Goal: Information Seeking & Learning: Learn about a topic

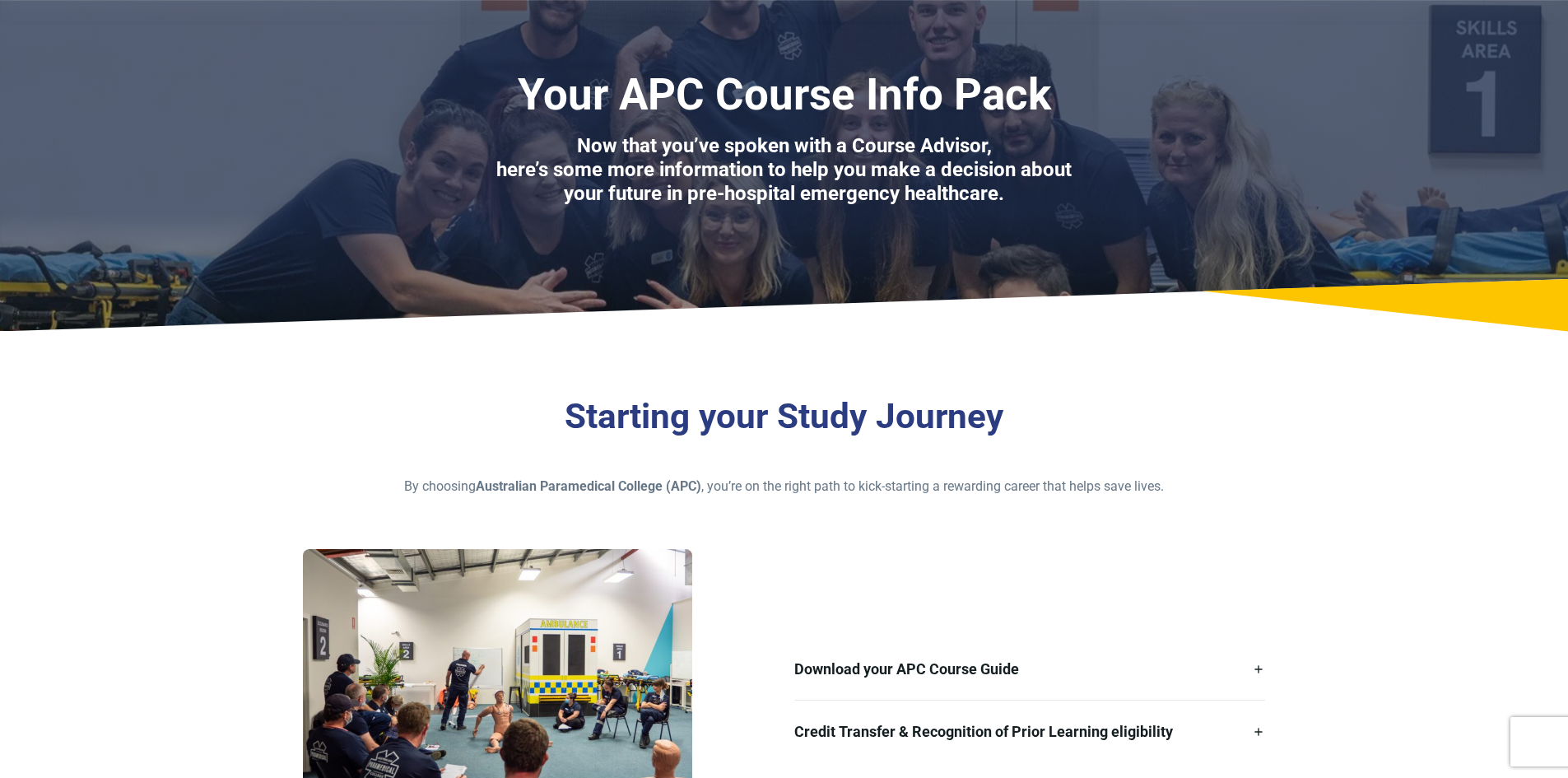
scroll to position [247, 0]
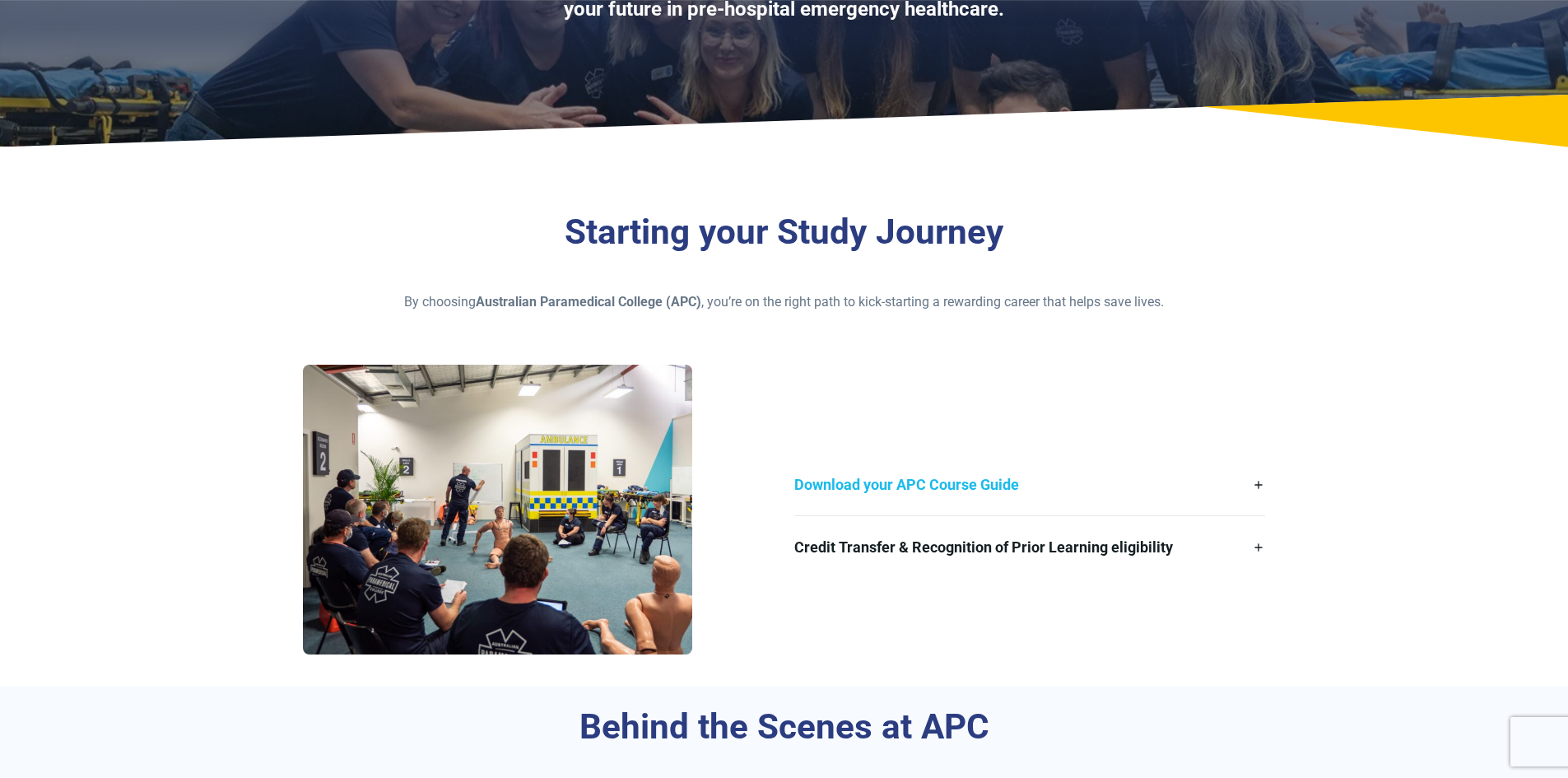
click at [987, 488] on link "Download your APC Course Guide" at bounding box center [1030, 483] width 472 height 61
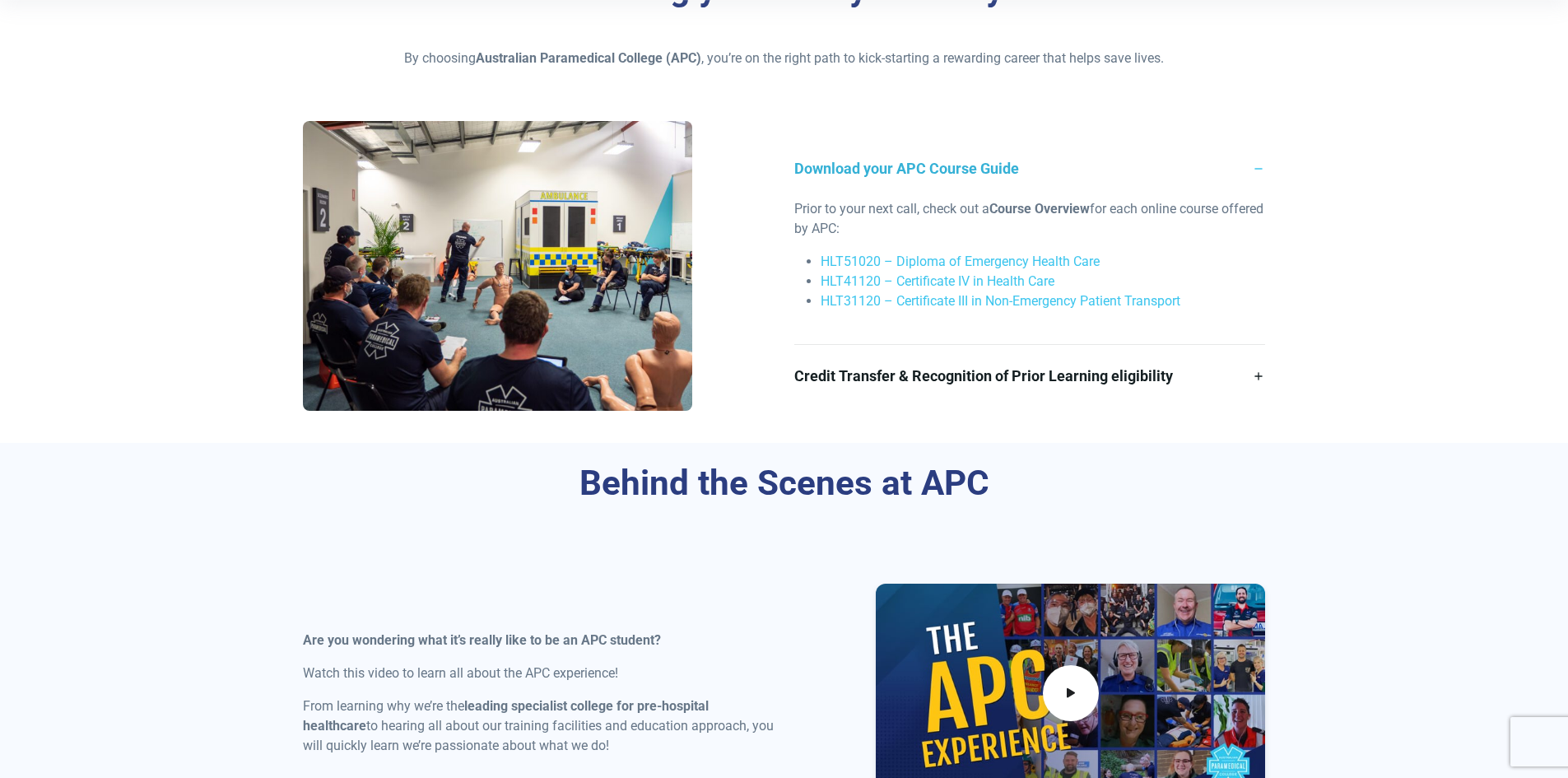
scroll to position [494, 0]
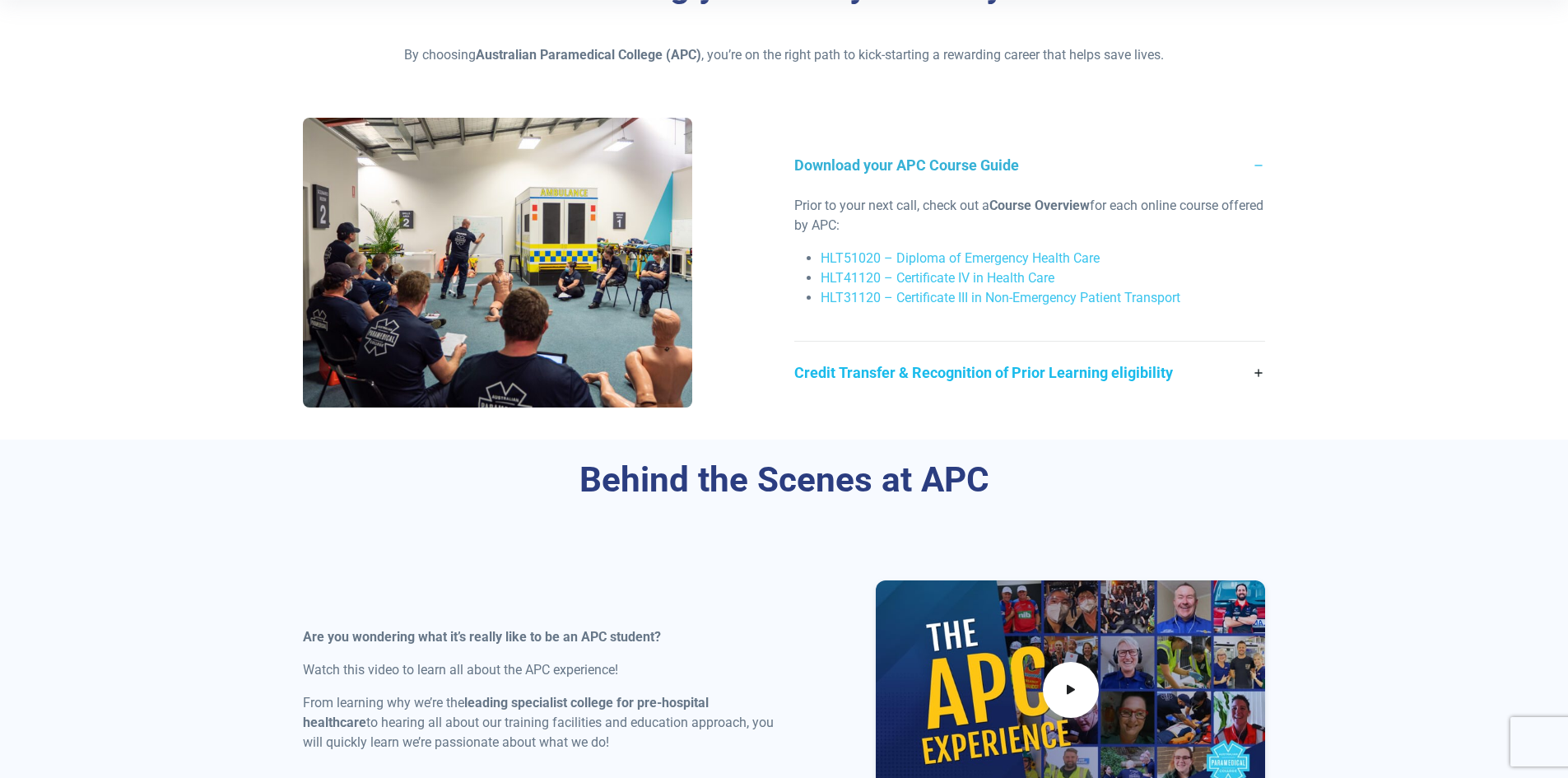
click at [1117, 376] on link "Credit Transfer & Recognition of Prior Learning eligibility" at bounding box center [1030, 372] width 472 height 61
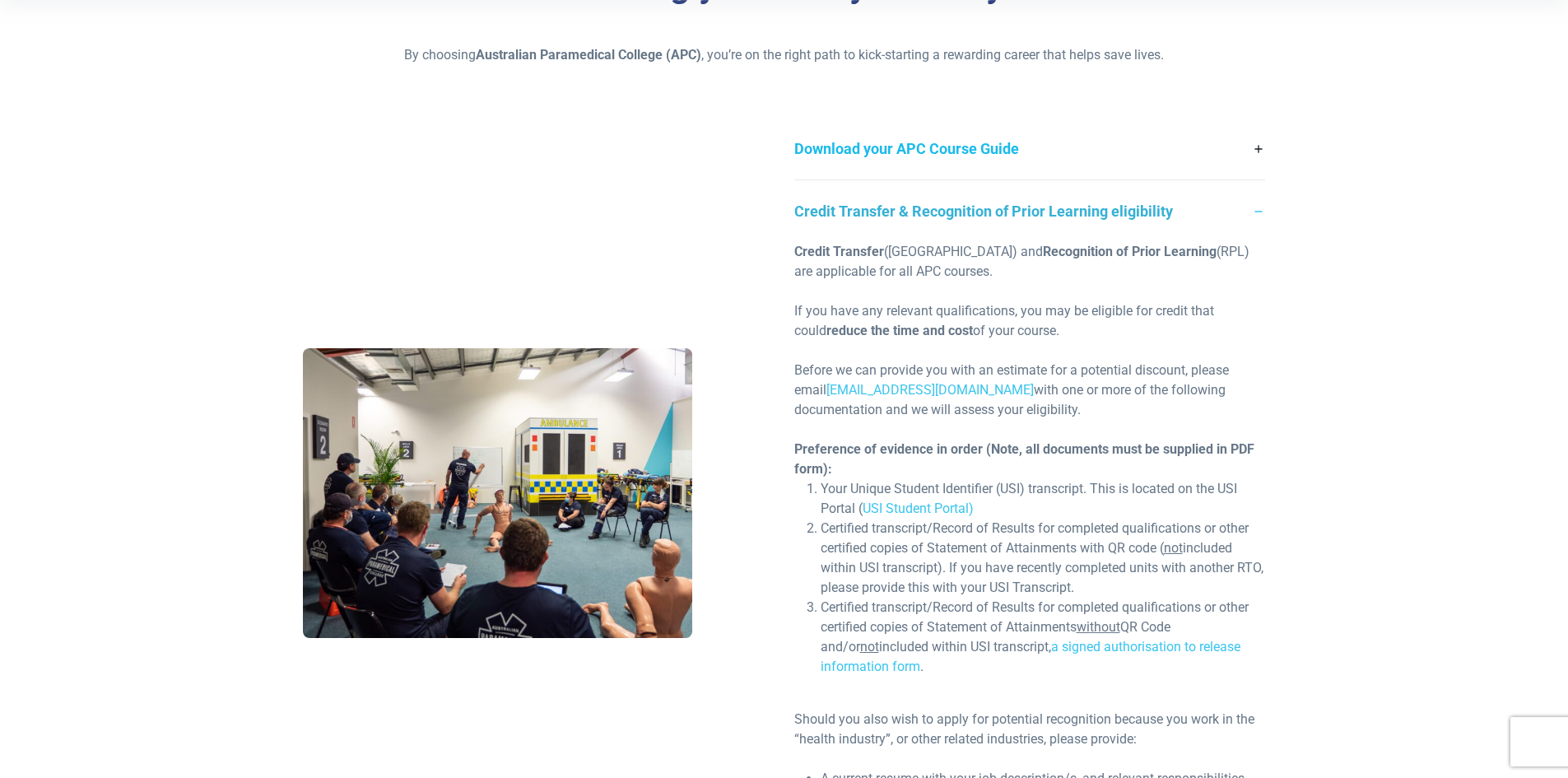
click at [1256, 144] on link "Download your APC Course Guide" at bounding box center [1030, 148] width 472 height 61
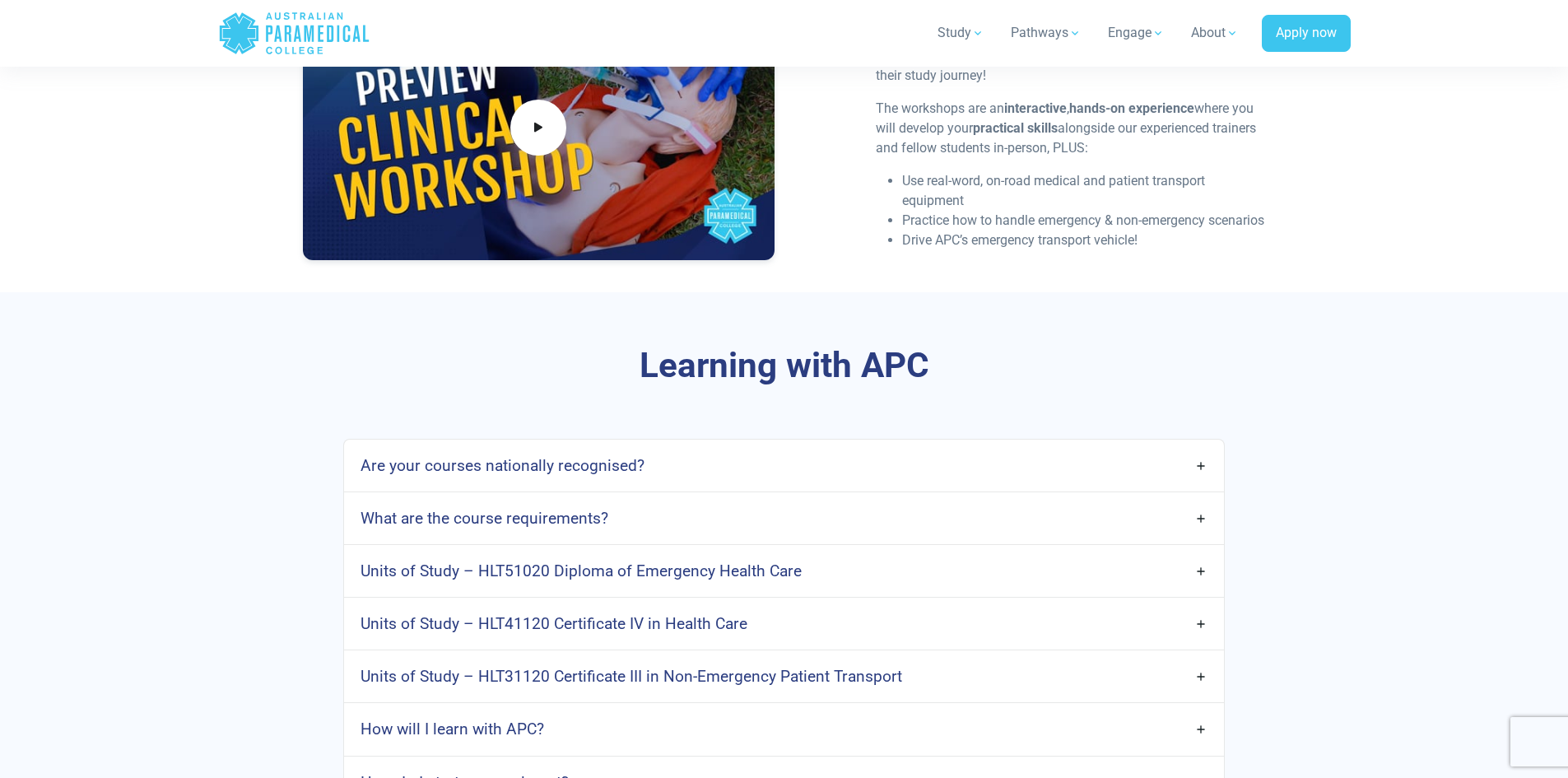
scroll to position [3951, 0]
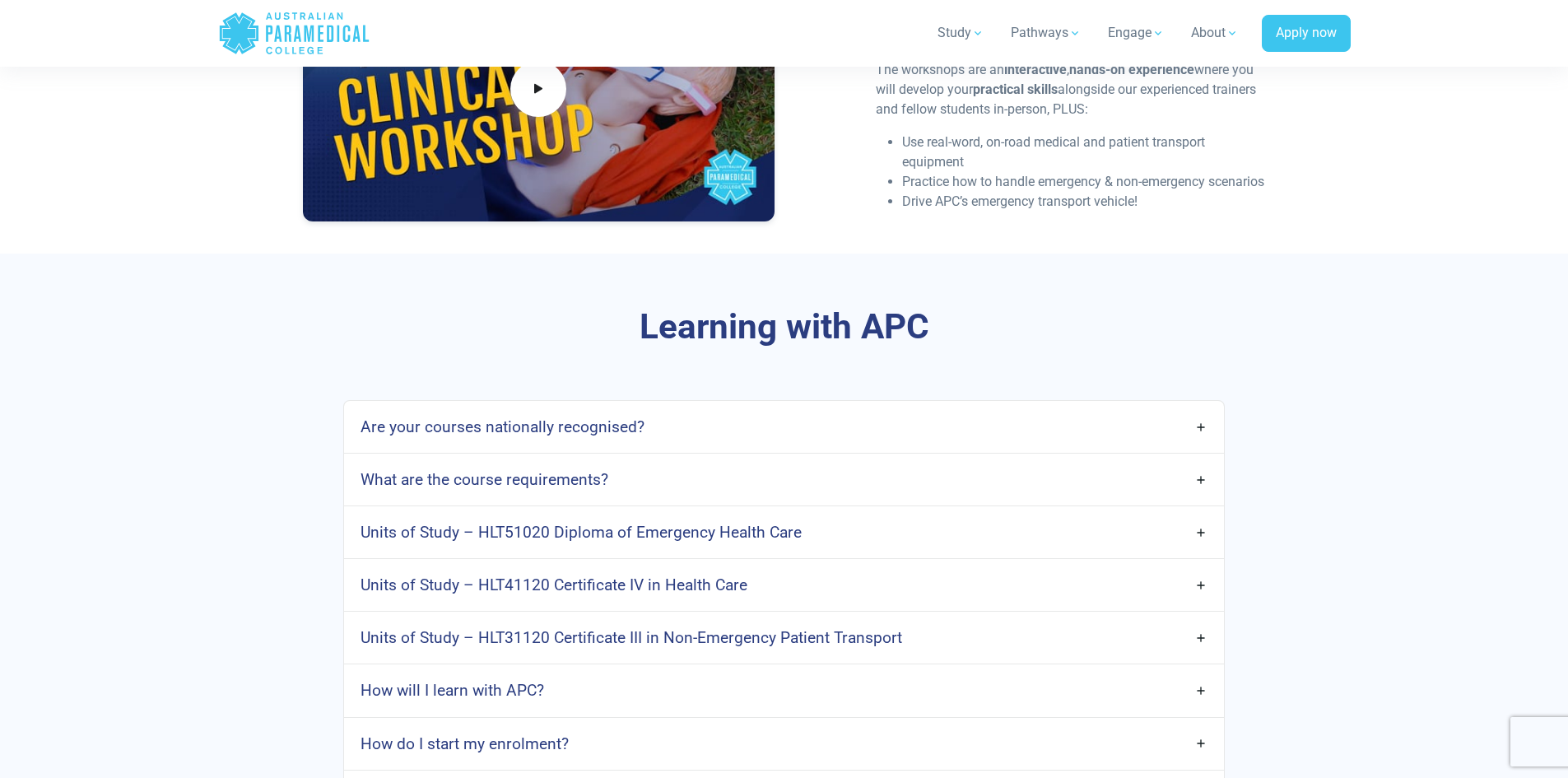
click at [737, 411] on link "Are your courses nationally recognised?" at bounding box center [784, 427] width 879 height 39
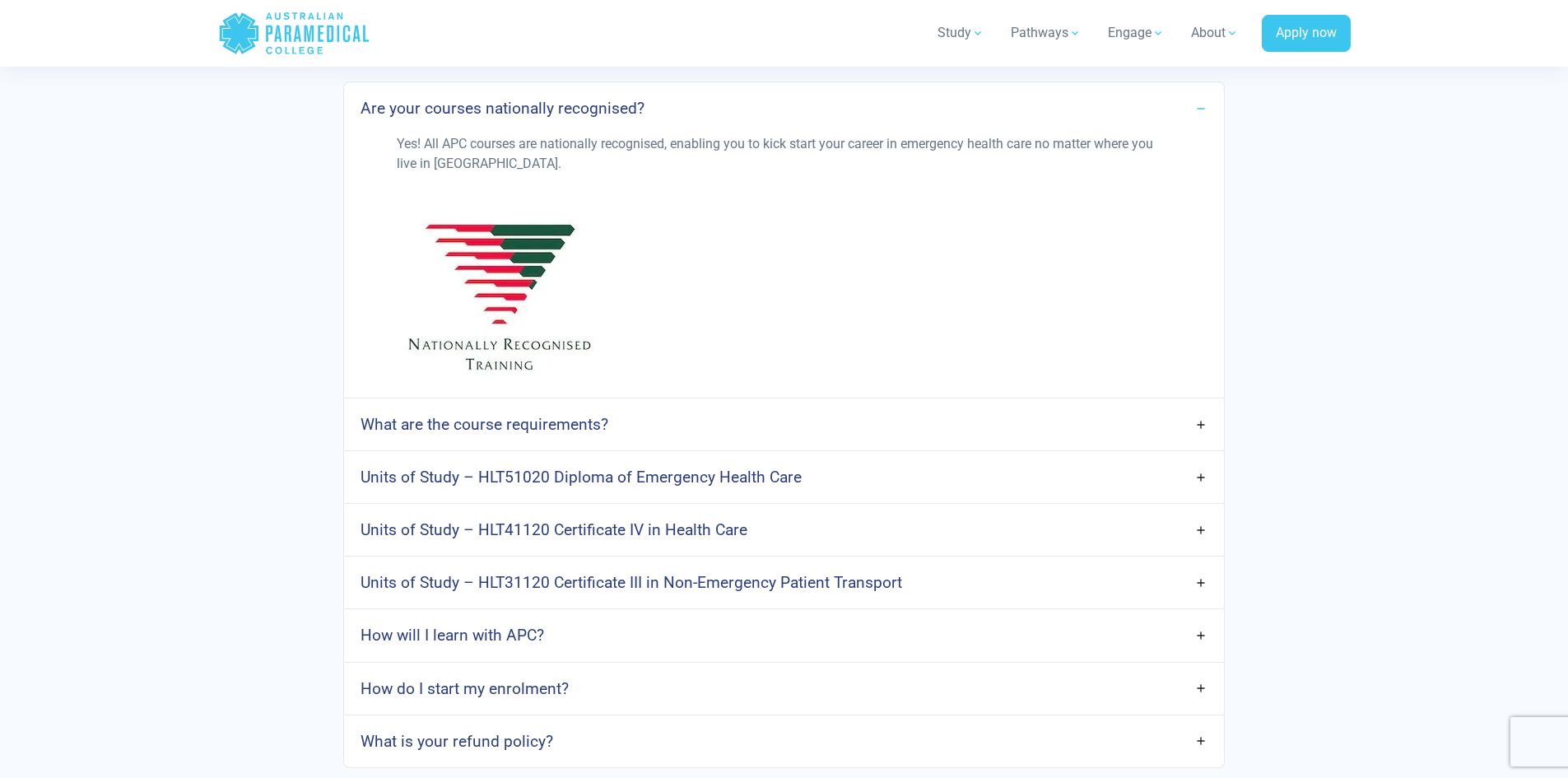
scroll to position [4280, 0]
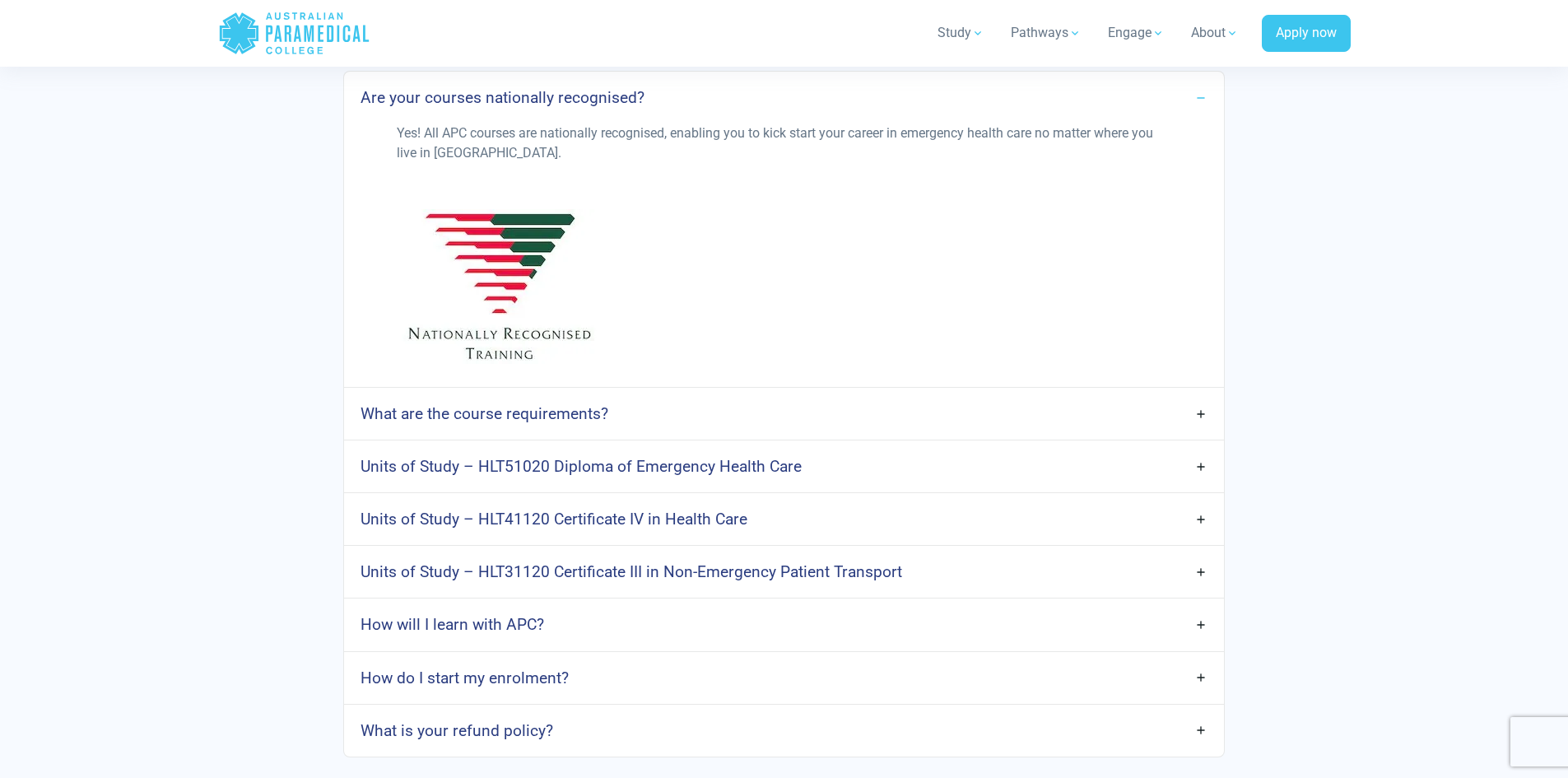
click at [852, 395] on link "What are the course requirements?" at bounding box center [784, 414] width 879 height 39
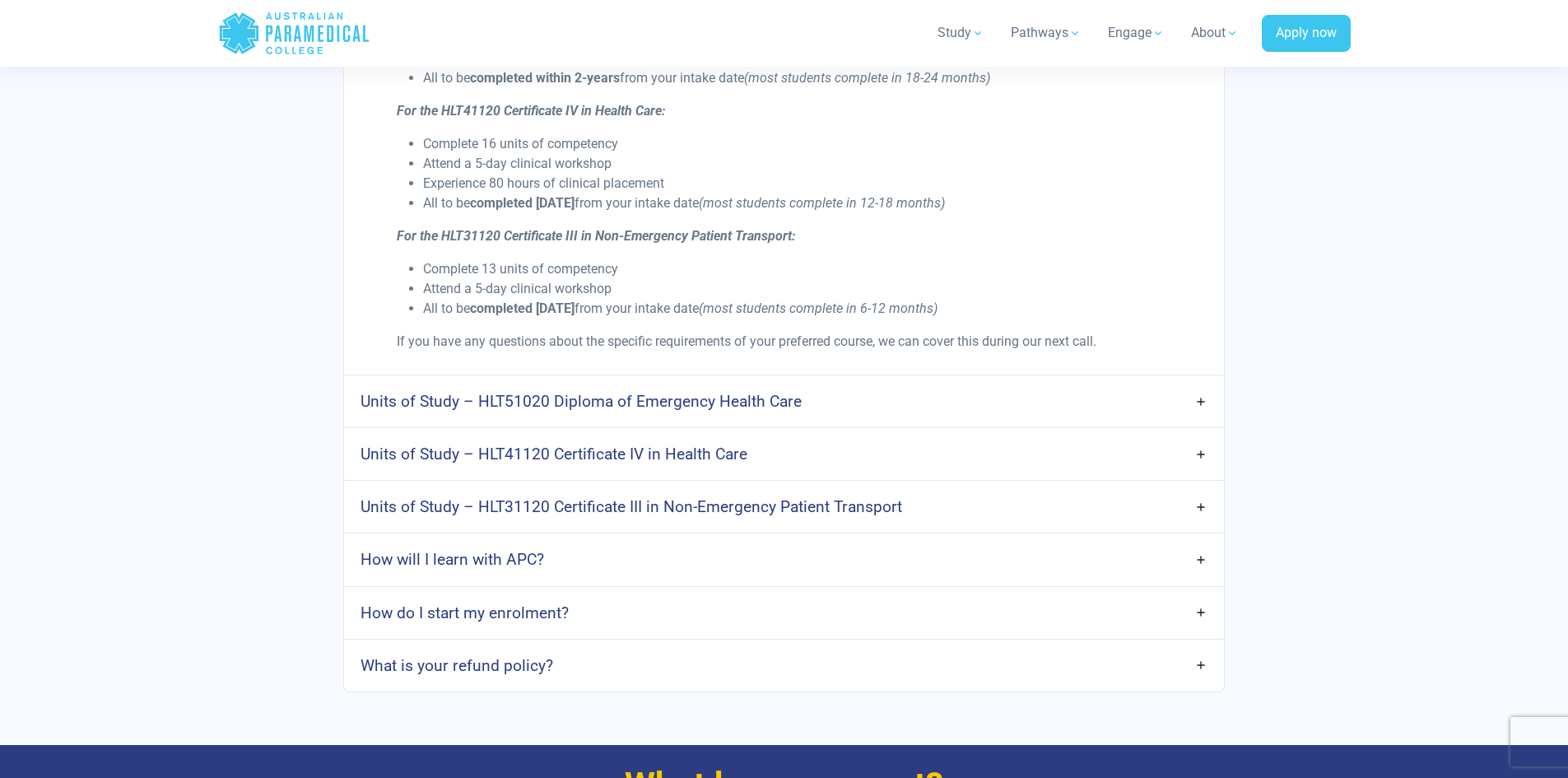
scroll to position [4856, 0]
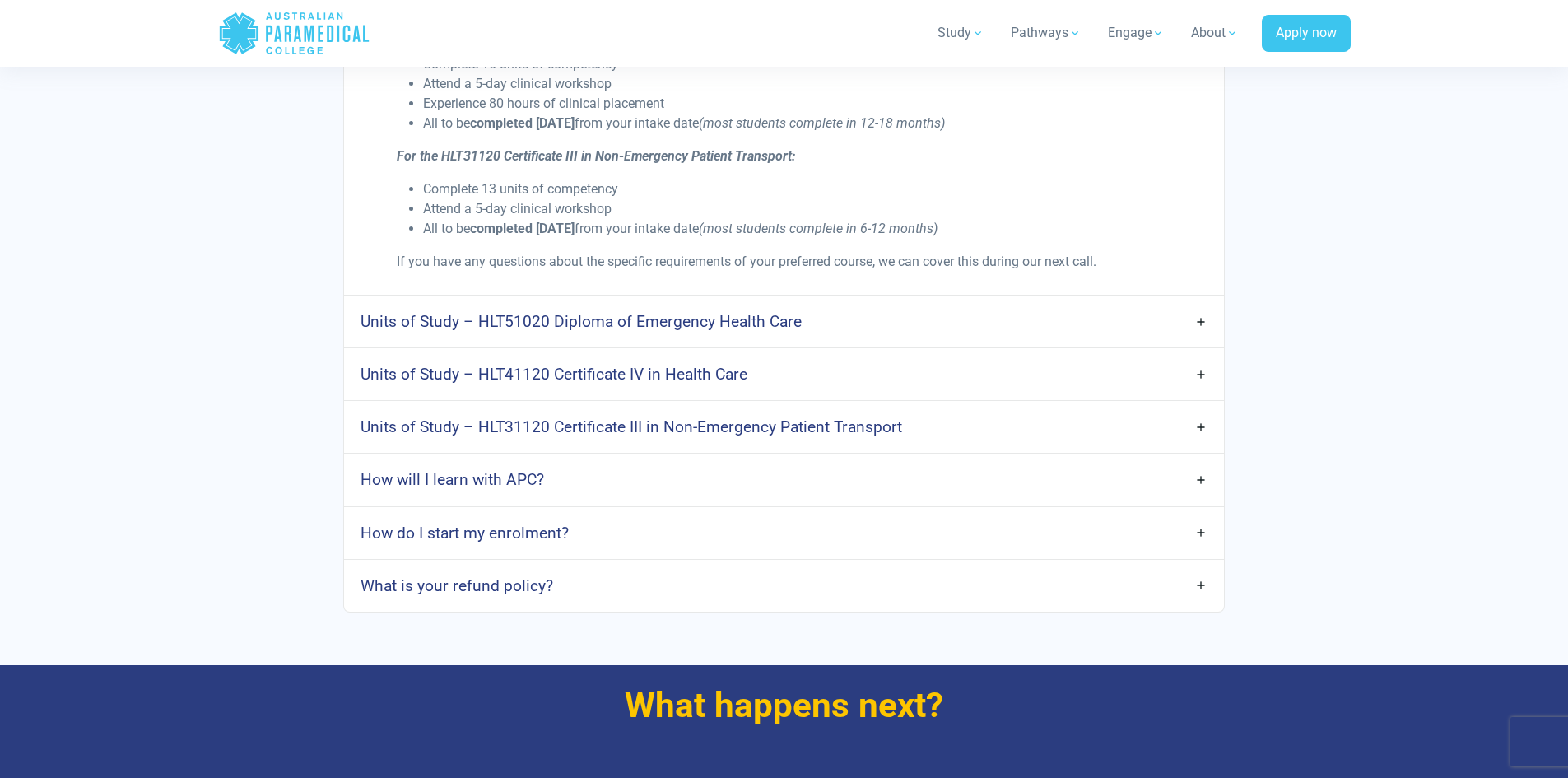
click at [755, 566] on link "What is your refund policy?" at bounding box center [784, 585] width 879 height 39
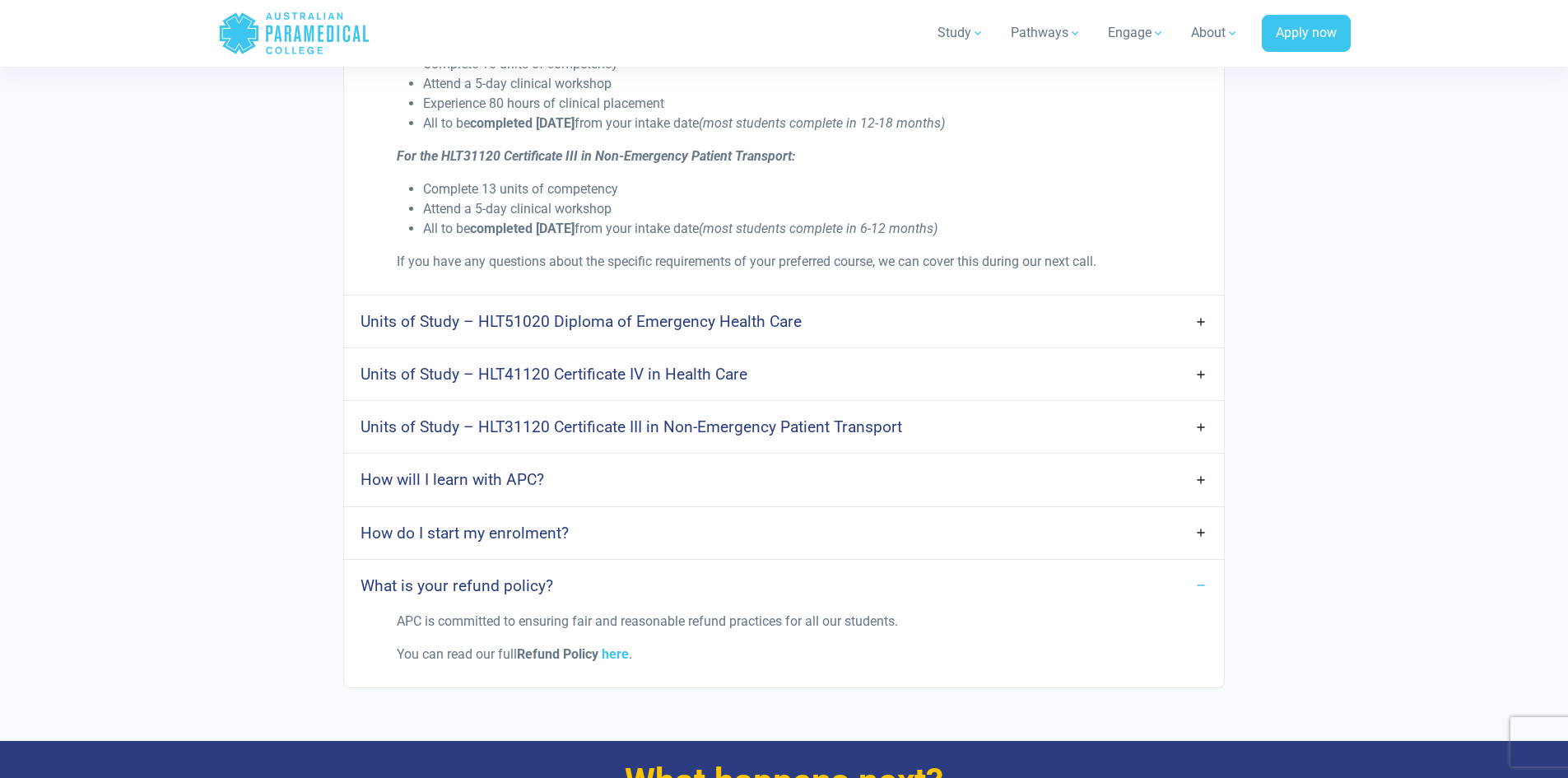
click at [832, 472] on link "How will I learn with APC?" at bounding box center [784, 479] width 879 height 39
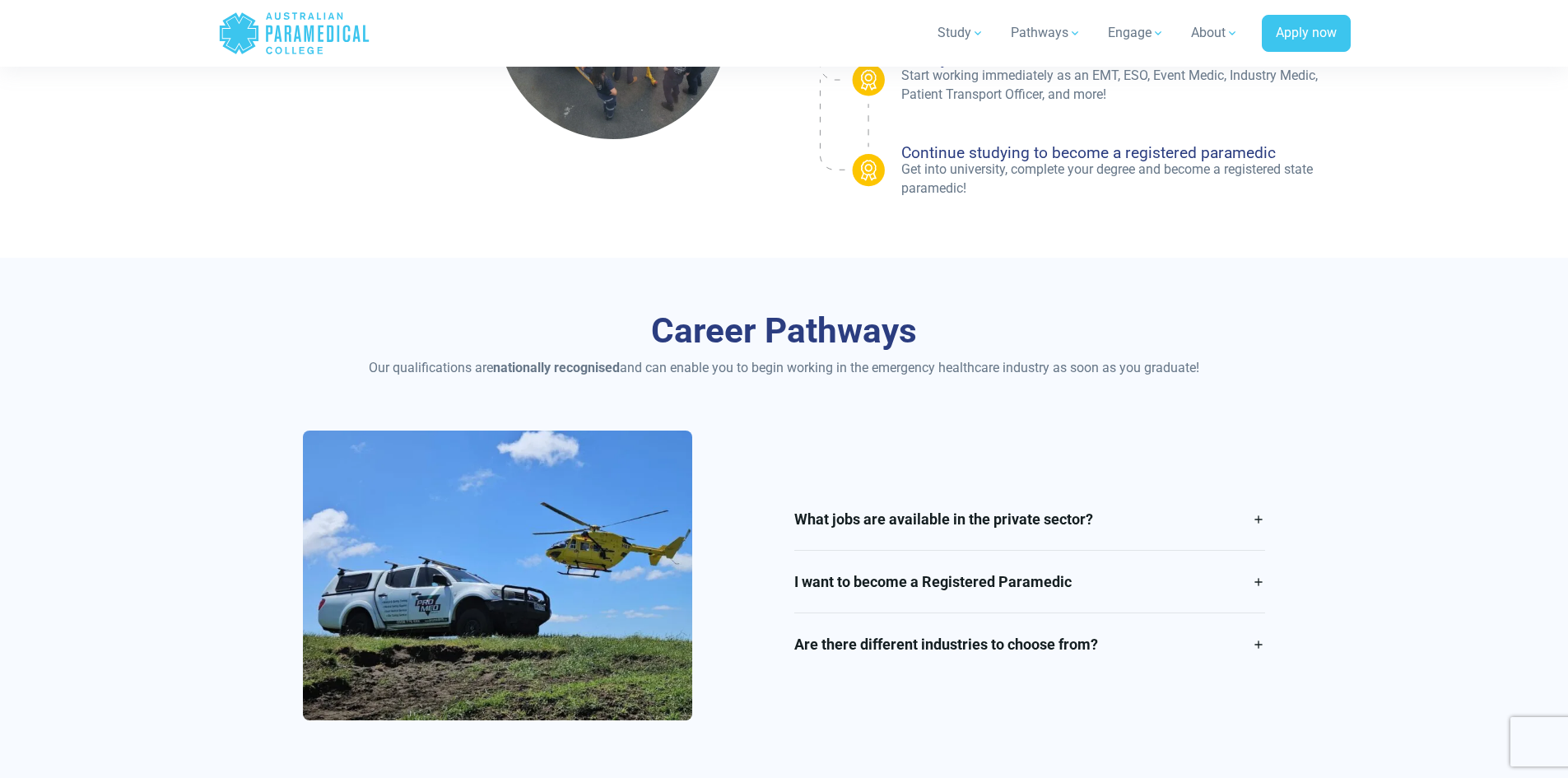
scroll to position [1728, 0]
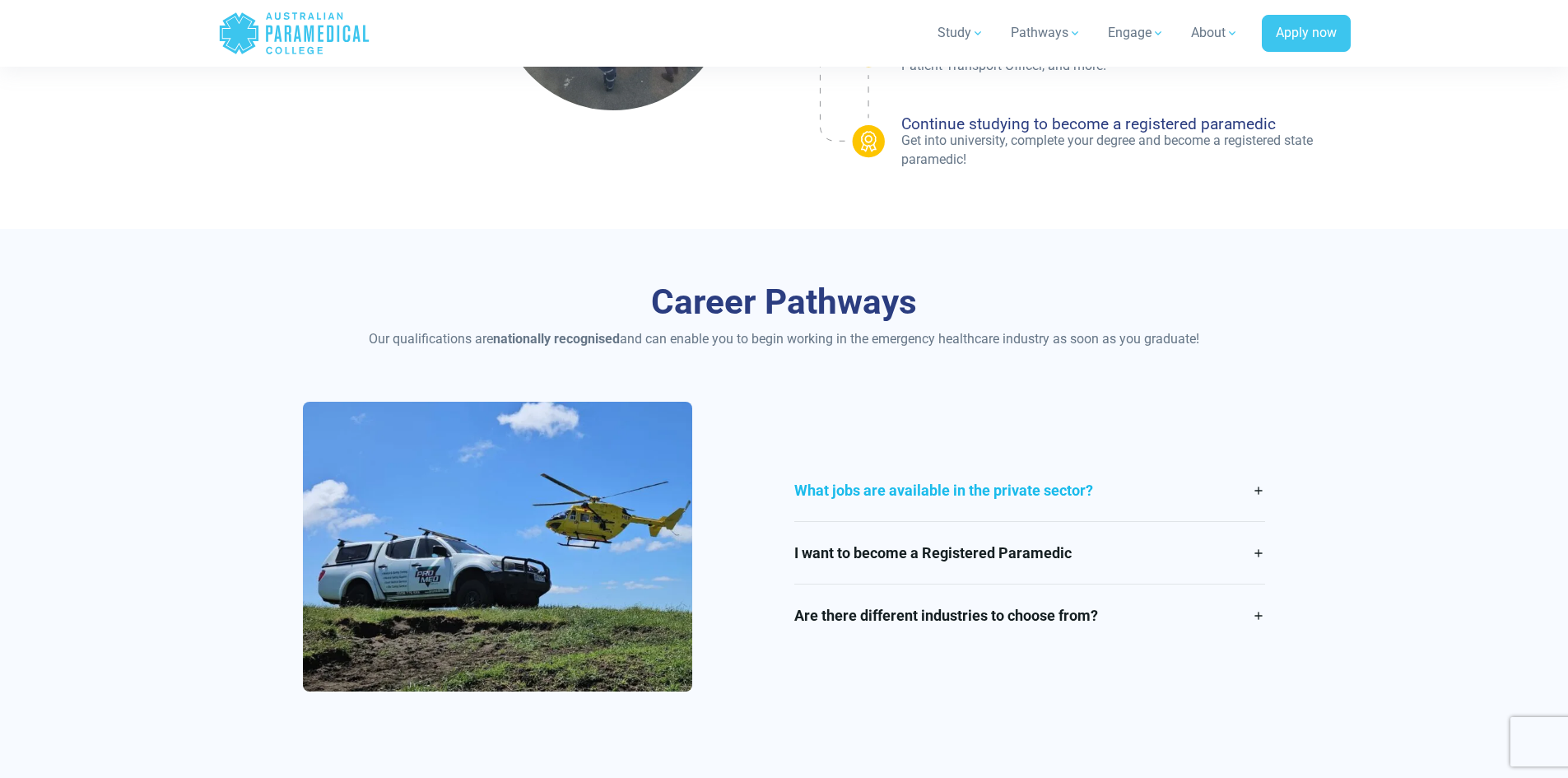
click at [876, 489] on link "What jobs are available in the private sector?" at bounding box center [1030, 490] width 472 height 61
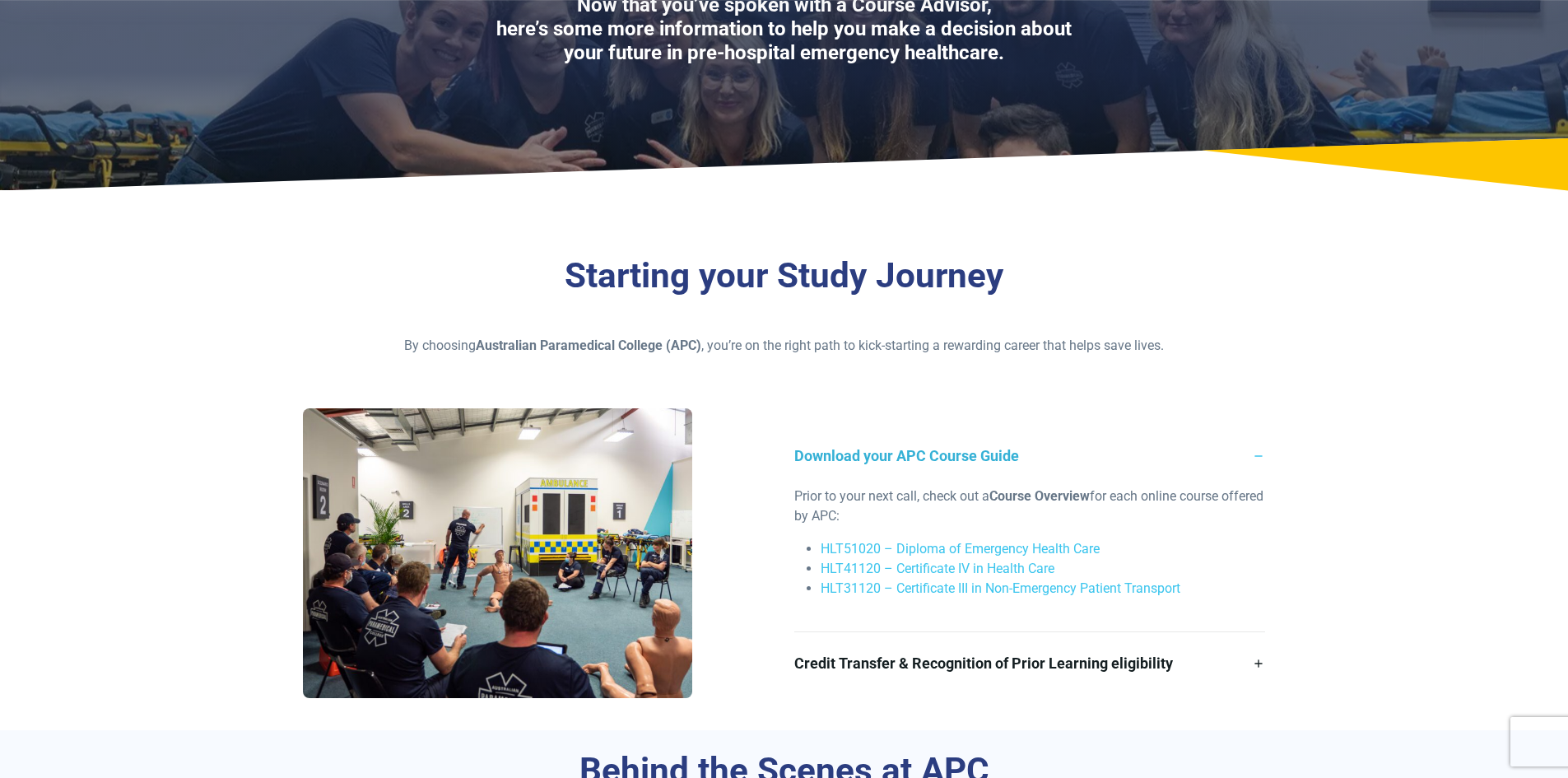
scroll to position [164, 0]
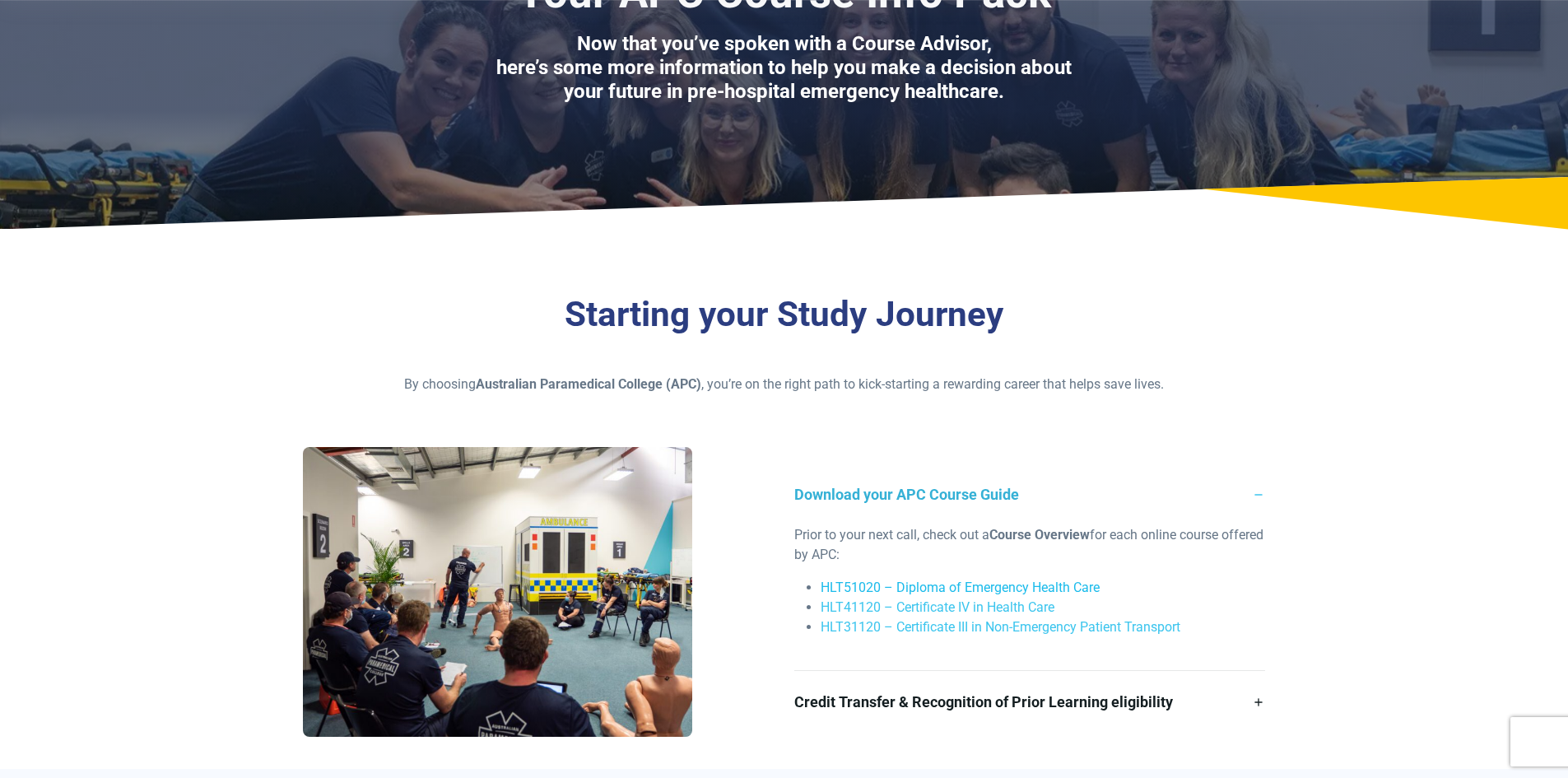
click at [940, 584] on link "HLT51020 – Diploma of Emergency Health Care" at bounding box center [960, 587] width 279 height 16
click at [962, 612] on link "HLT41120 – Certificate IV in Health Care" at bounding box center [937, 606] width 234 height 16
click at [946, 584] on link "HLT51020 – Diploma of Emergency Health Care" at bounding box center [960, 587] width 279 height 16
